Goal: Information Seeking & Learning: Check status

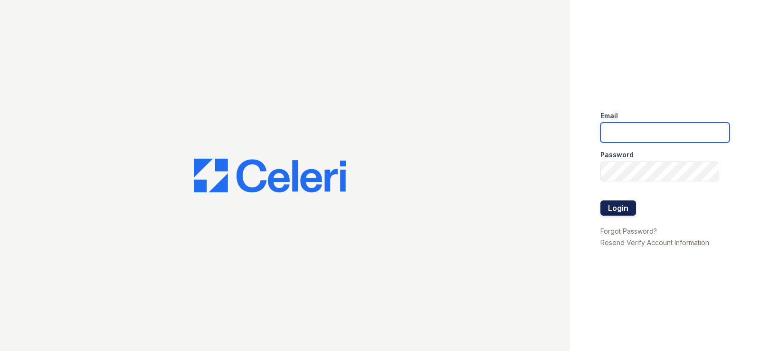
type input "[EMAIL_ADDRESS][DOMAIN_NAME]"
click at [616, 207] on button "Login" at bounding box center [619, 207] width 36 height 15
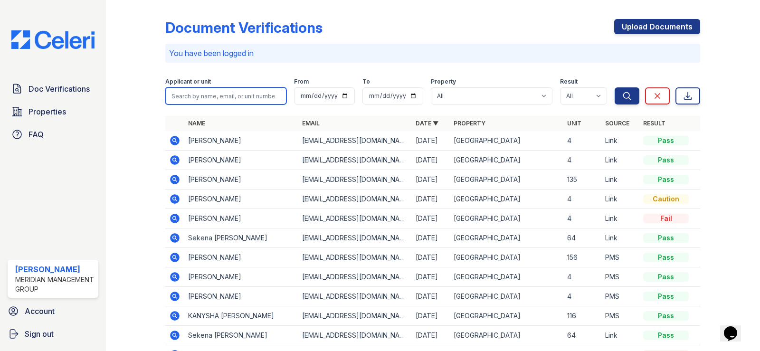
click at [246, 95] on input "search" at bounding box center [225, 95] width 121 height 17
type input "erica allen"
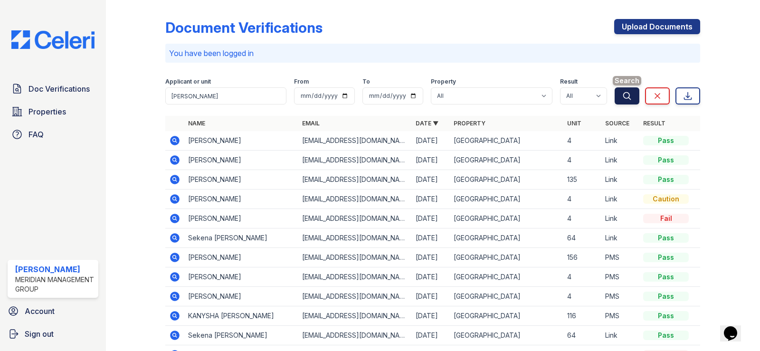
click at [622, 97] on icon "submit" at bounding box center [627, 96] width 10 height 10
